Goal: Go to known website: Access a specific website the user already knows

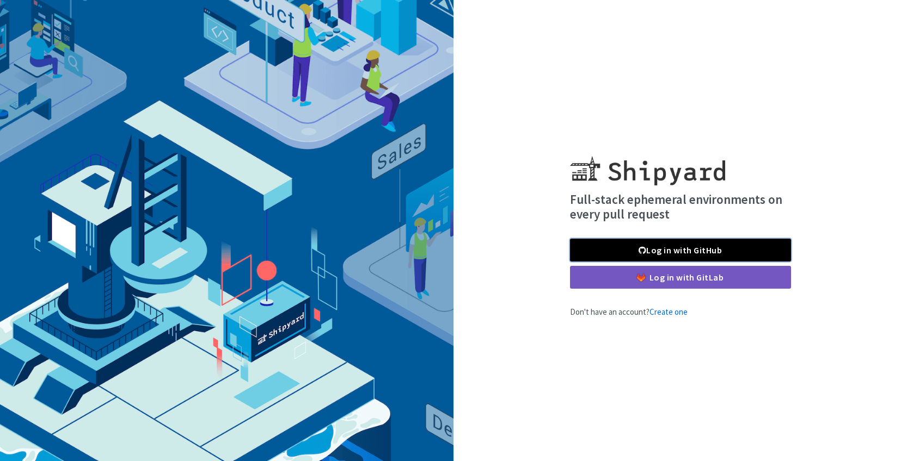
click at [704, 249] on link "Log in with GitHub" at bounding box center [680, 250] width 221 height 23
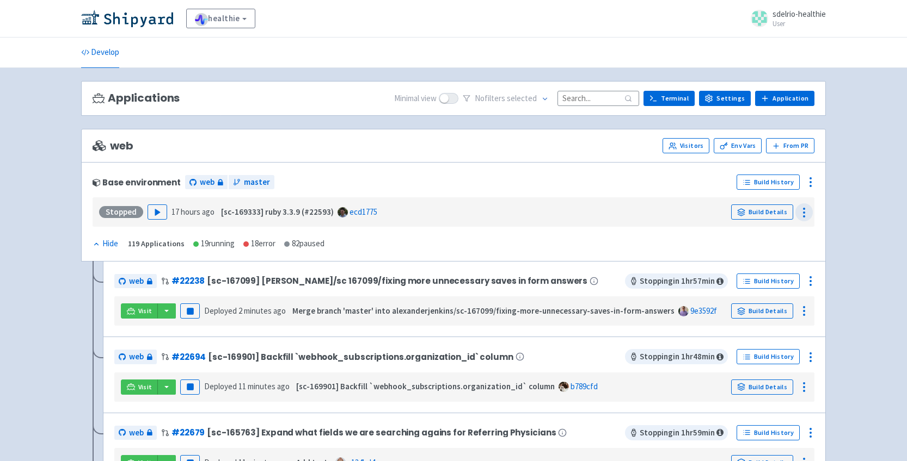
click at [802, 218] on icon at bounding box center [803, 212] width 13 height 13
click at [159, 211] on icon "button" at bounding box center [157, 212] width 8 height 8
